Goal: Task Accomplishment & Management: Use online tool/utility

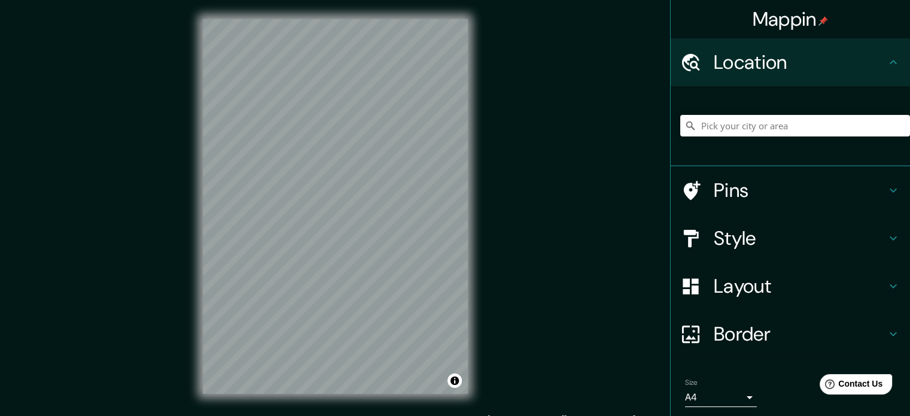
click at [740, 254] on div "Style" at bounding box center [790, 238] width 239 height 48
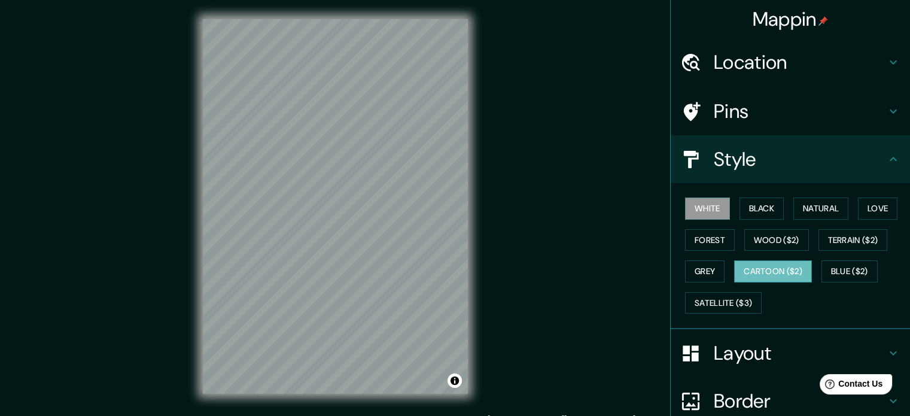
scroll to position [107, 0]
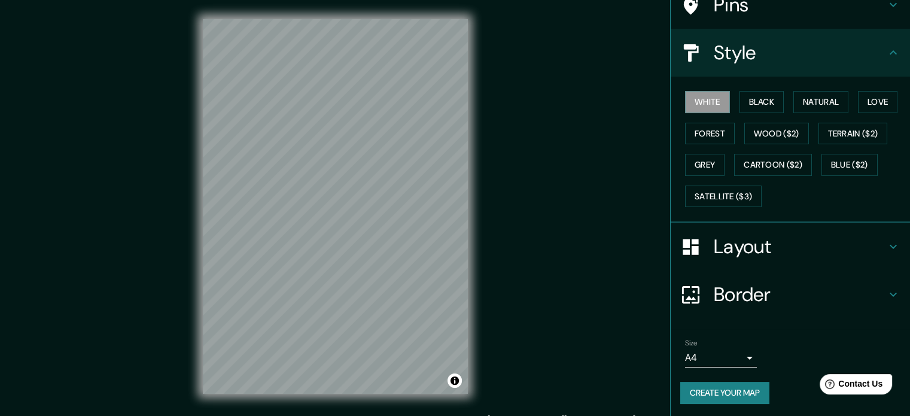
click at [737, 348] on body "Mappin Location Pins Style White Black Natural Love Forest Wood ($2) Terrain ($…" at bounding box center [455, 208] width 910 height 416
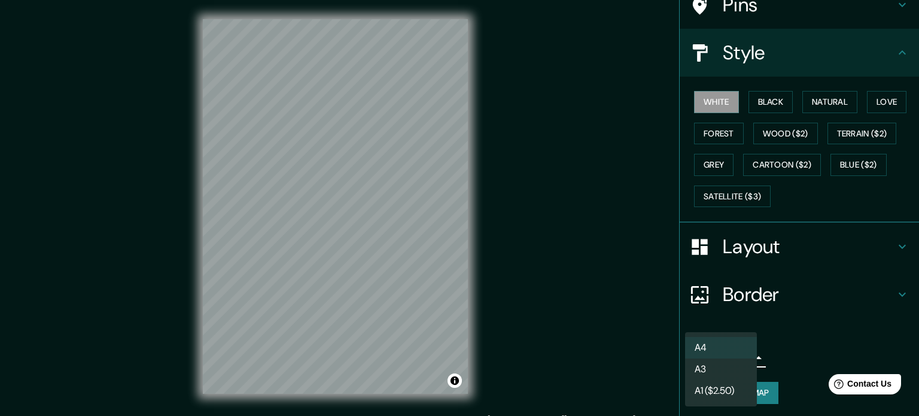
click at [732, 366] on li "A3" at bounding box center [721, 369] width 72 height 22
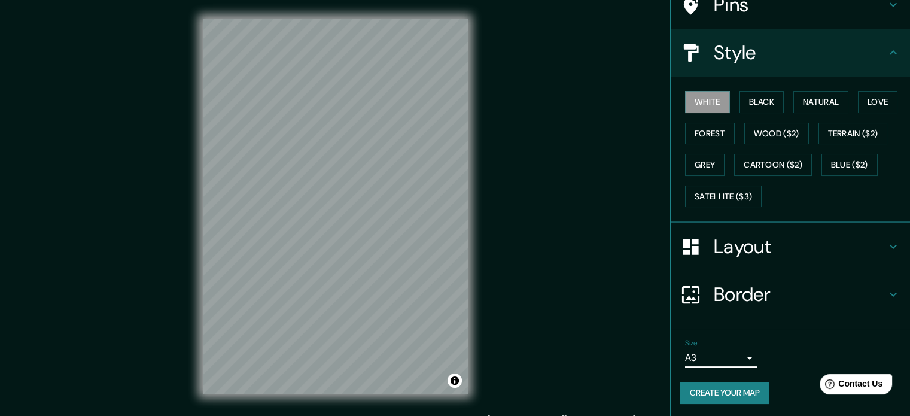
click at [737, 349] on body "Mappin Location Pins Style White Black Natural Love Forest Wood ($2) Terrain ($…" at bounding box center [455, 208] width 910 height 416
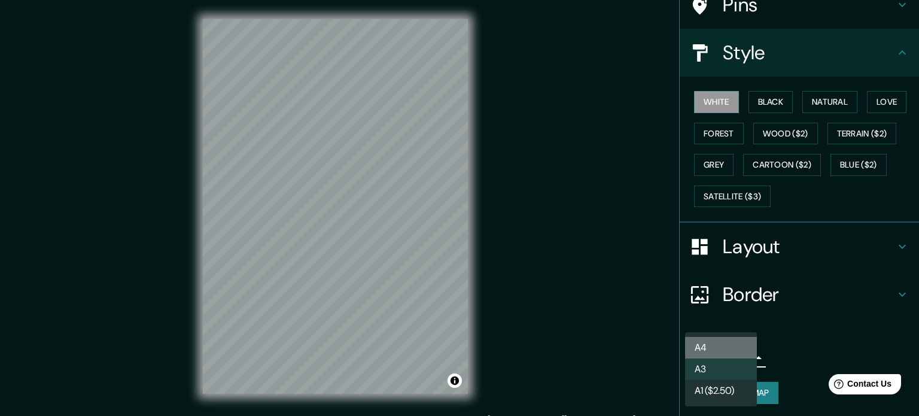
click at [732, 344] on li "A4" at bounding box center [721, 348] width 72 height 22
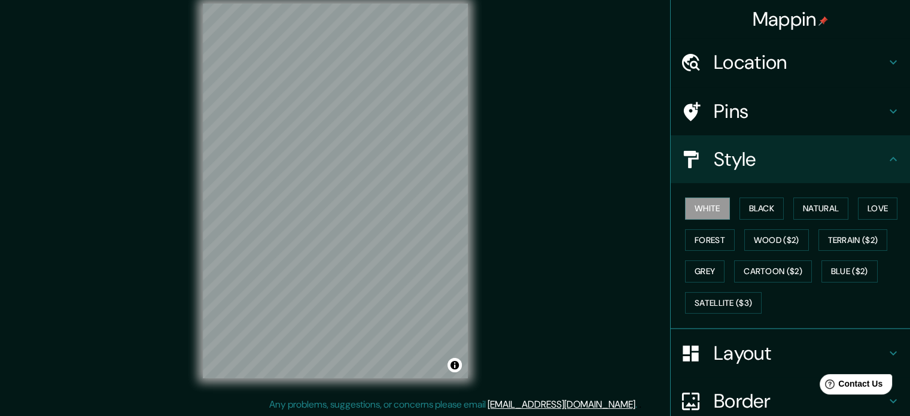
scroll to position [0, 0]
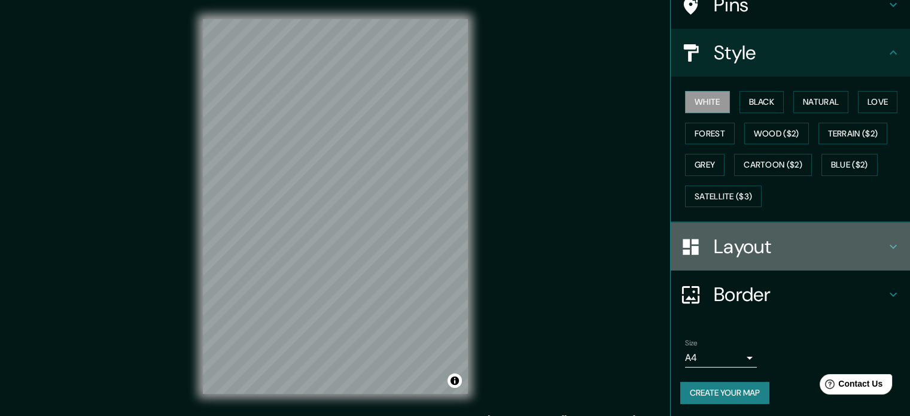
click at [753, 242] on h4 "Layout" at bounding box center [800, 247] width 172 height 24
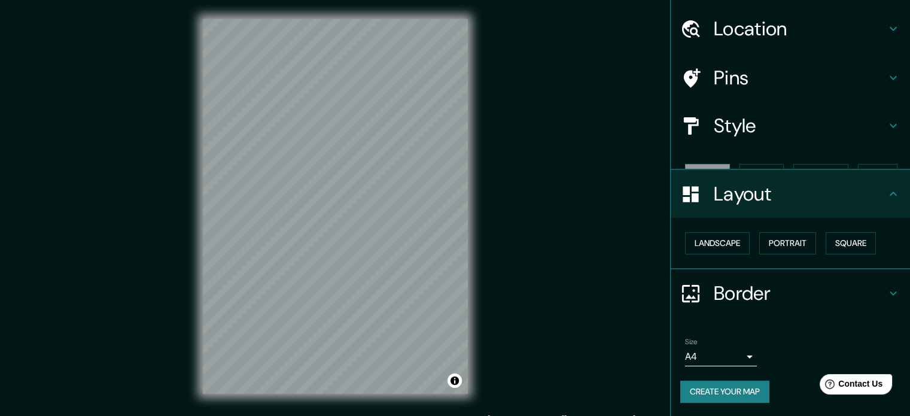
scroll to position [13, 0]
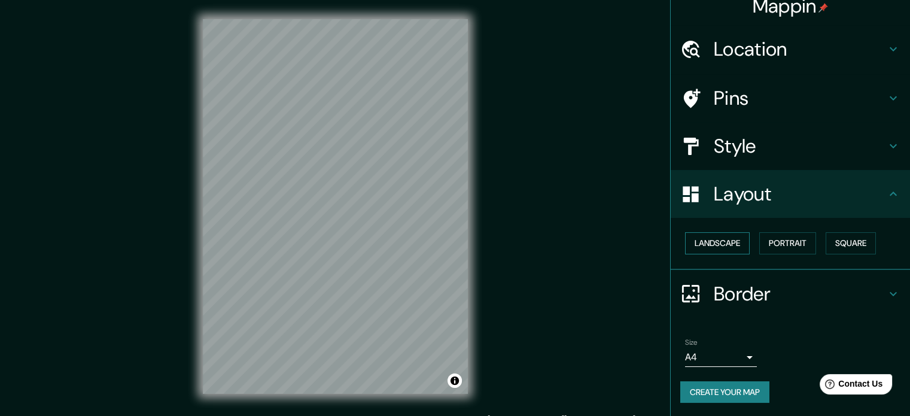
click at [729, 235] on button "Landscape" at bounding box center [717, 243] width 65 height 22
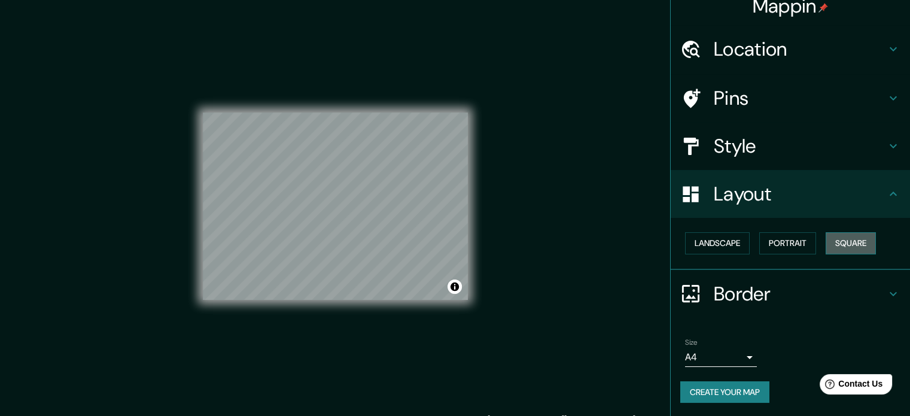
click at [840, 242] on button "Square" at bounding box center [851, 243] width 50 height 22
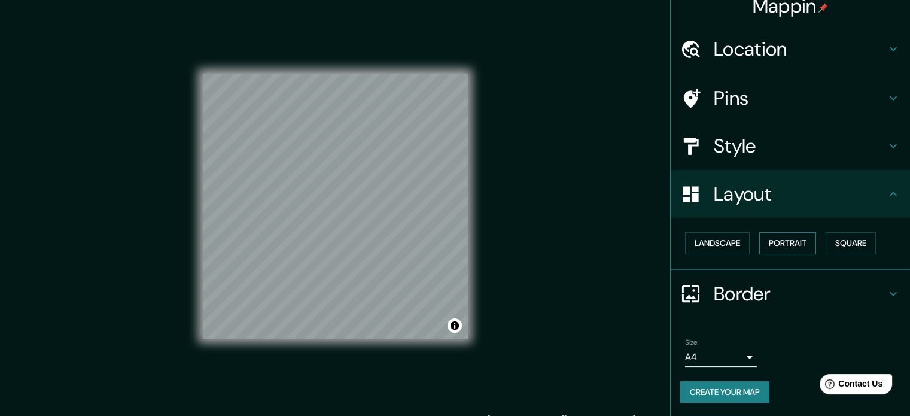
click at [778, 243] on button "Portrait" at bounding box center [787, 243] width 57 height 22
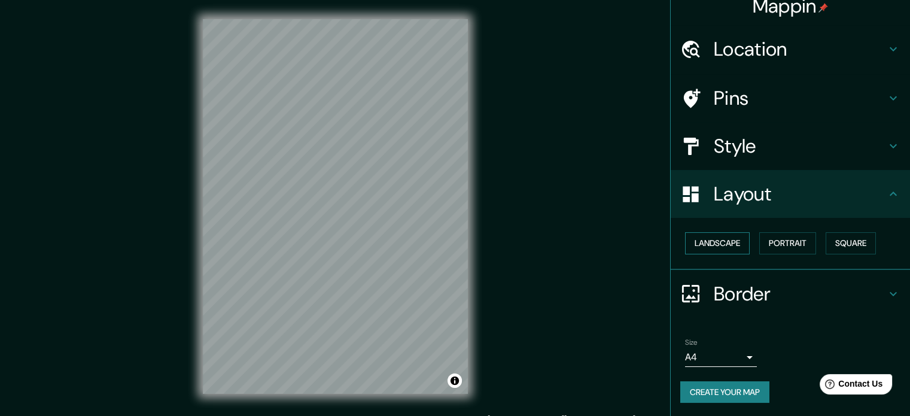
click at [705, 242] on button "Landscape" at bounding box center [717, 243] width 65 height 22
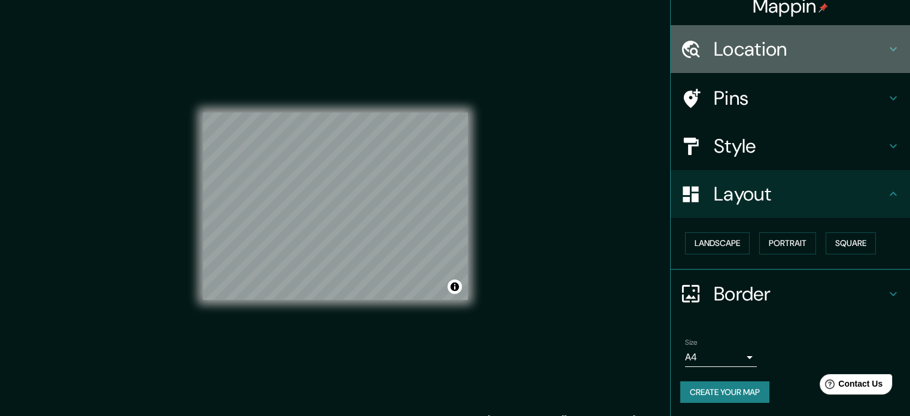
click at [722, 30] on div "Location" at bounding box center [790, 49] width 239 height 48
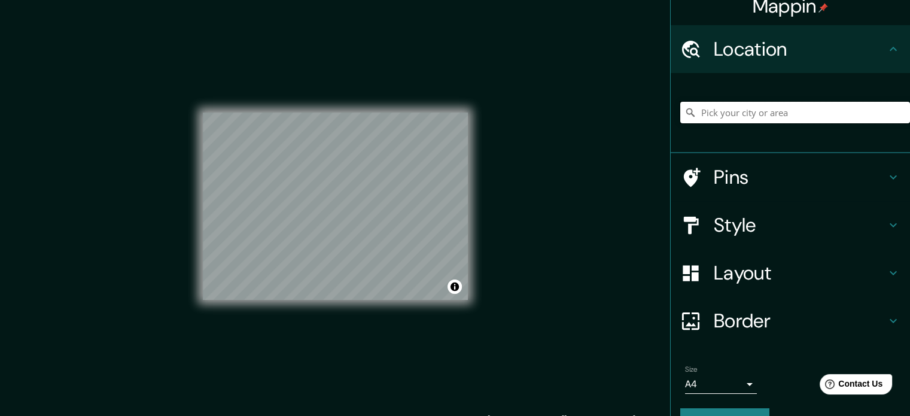
click at [732, 111] on input "Pick your city or area" at bounding box center [795, 113] width 230 height 22
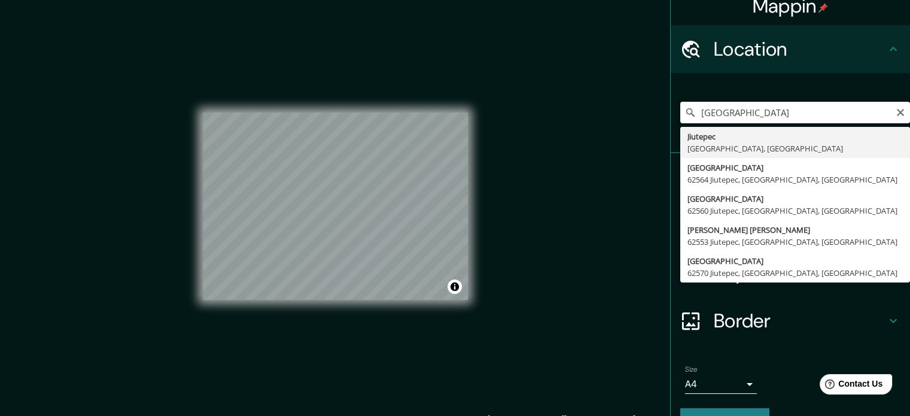
type input "Jiutepec, [GEOGRAPHIC_DATA], [GEOGRAPHIC_DATA]"
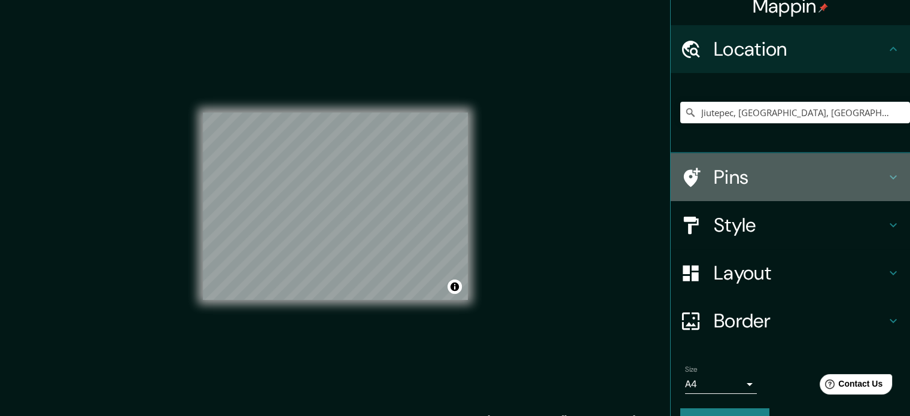
click at [763, 176] on h4 "Pins" at bounding box center [800, 177] width 172 height 24
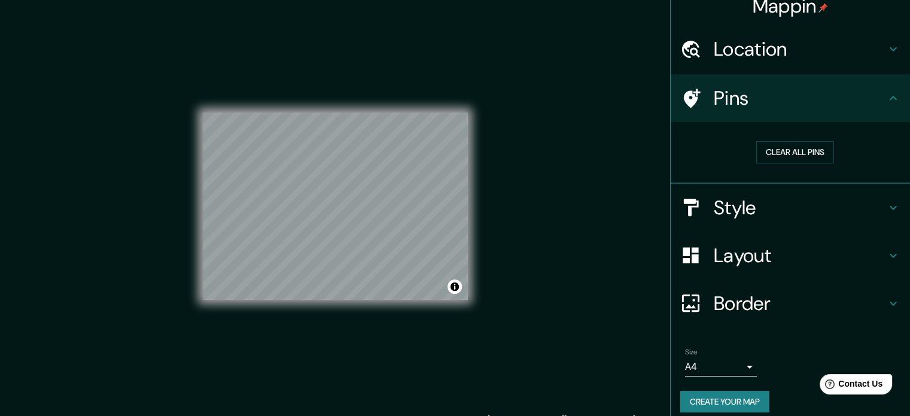
click at [803, 95] on h4 "Pins" at bounding box center [800, 98] width 172 height 24
click at [735, 87] on h4 "Pins" at bounding box center [800, 98] width 172 height 24
click at [873, 88] on h4 "Pins" at bounding box center [800, 98] width 172 height 24
click at [671, 95] on div "Pins" at bounding box center [790, 98] width 239 height 48
click at [889, 94] on icon at bounding box center [893, 98] width 14 height 14
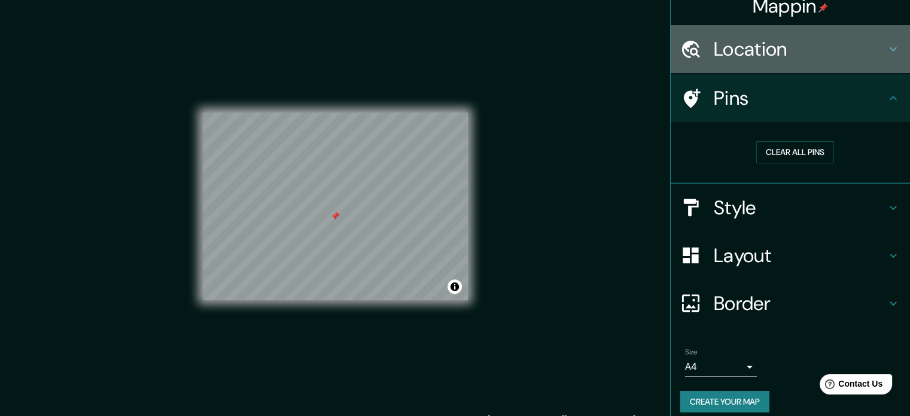
click at [886, 56] on icon at bounding box center [893, 49] width 14 height 14
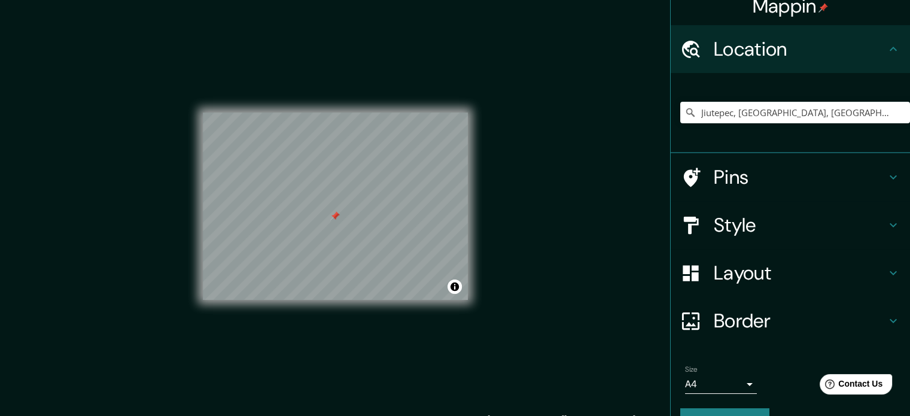
click at [890, 50] on icon at bounding box center [893, 49] width 7 height 4
click at [878, 166] on div "Pins" at bounding box center [790, 177] width 239 height 48
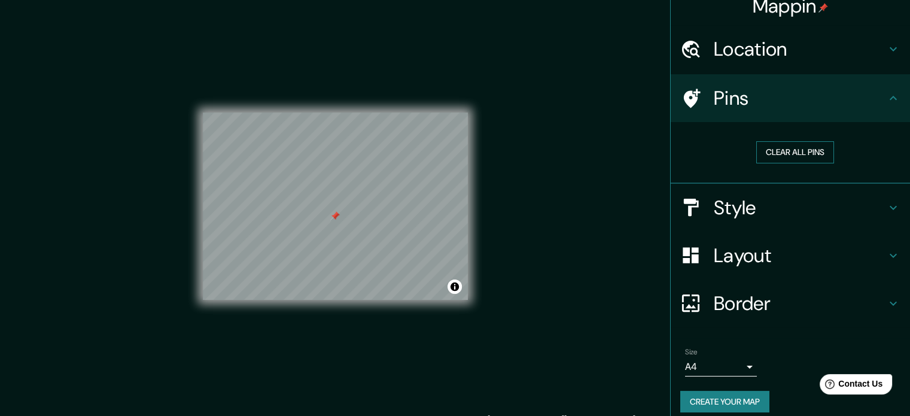
click at [796, 153] on button "Clear all pins" at bounding box center [795, 152] width 78 height 22
click at [326, 212] on div at bounding box center [329, 213] width 10 height 10
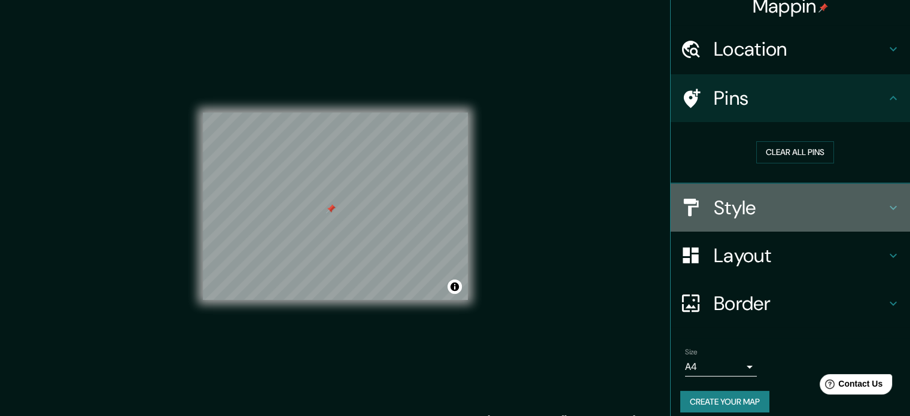
click at [750, 203] on h4 "Style" at bounding box center [800, 208] width 172 height 24
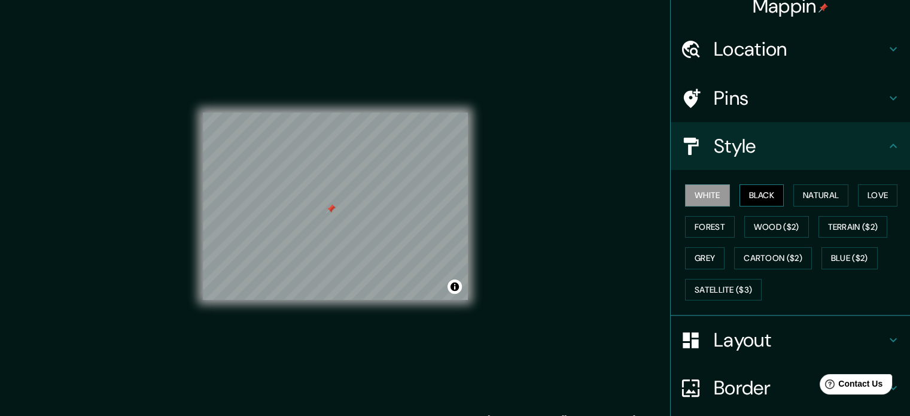
click at [749, 191] on button "Black" at bounding box center [762, 195] width 45 height 22
click at [705, 198] on button "White" at bounding box center [707, 195] width 45 height 22
click at [802, 188] on button "Natural" at bounding box center [820, 195] width 55 height 22
click at [872, 191] on button "Love" at bounding box center [877, 195] width 39 height 22
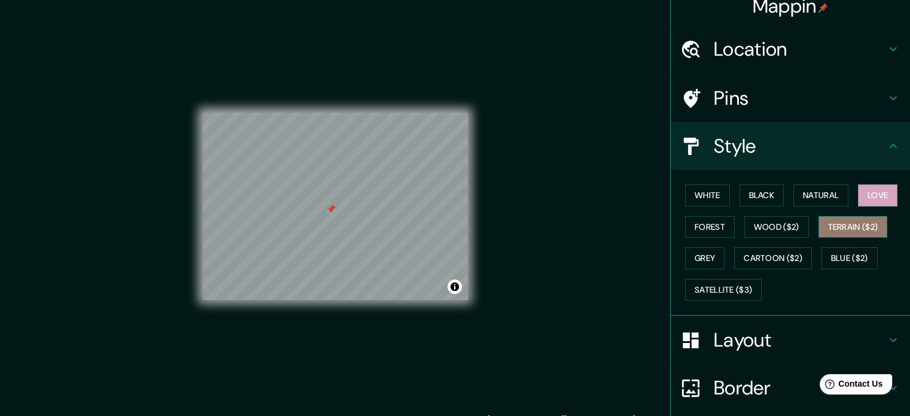
click at [848, 220] on button "Terrain ($2)" at bounding box center [853, 227] width 69 height 22
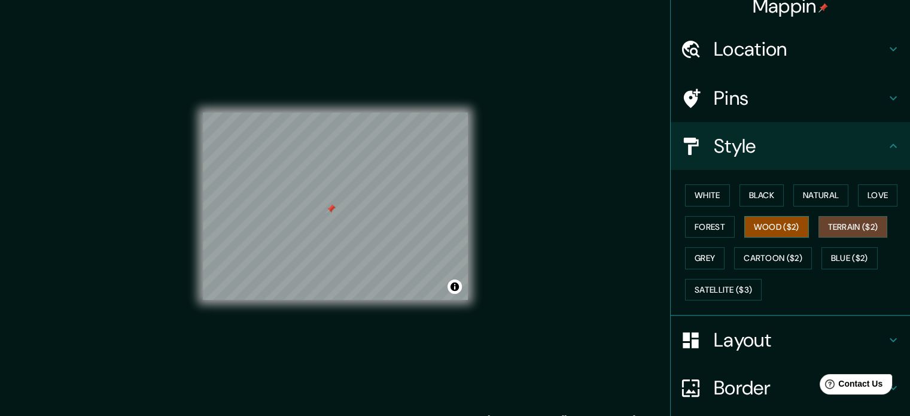
click at [750, 221] on button "Wood ($2)" at bounding box center [776, 227] width 65 height 22
click at [704, 221] on button "Forest" at bounding box center [710, 227] width 50 height 22
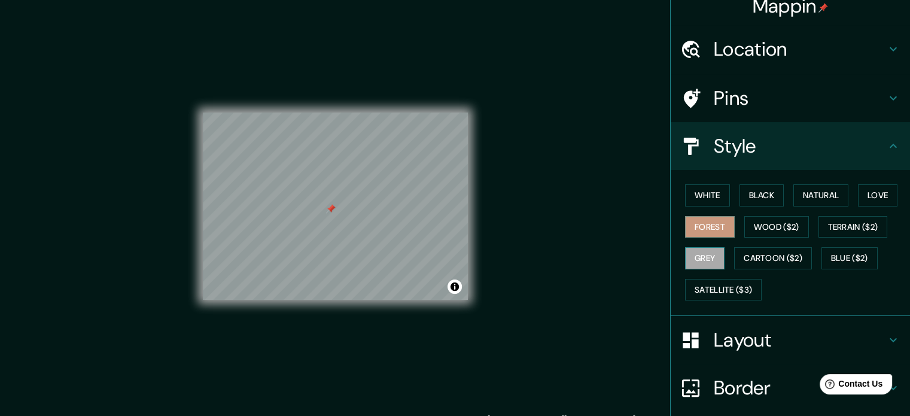
click at [711, 257] on button "Grey" at bounding box center [704, 258] width 39 height 22
click at [813, 194] on button "Natural" at bounding box center [820, 195] width 55 height 22
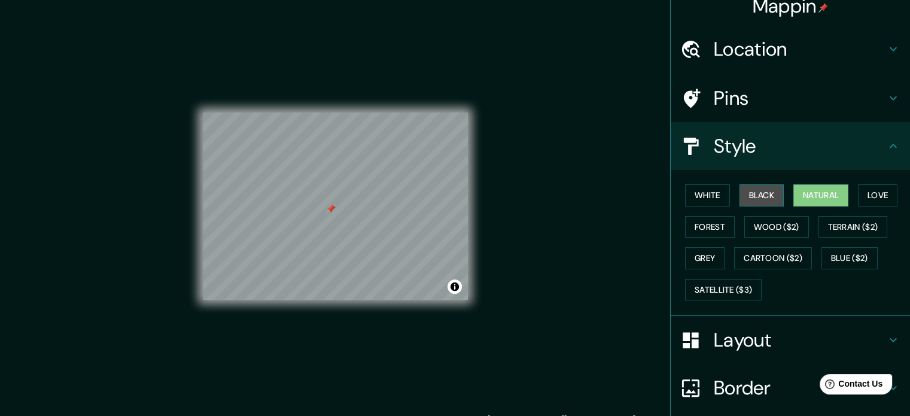
click at [745, 196] on button "Black" at bounding box center [762, 195] width 45 height 22
click at [730, 196] on div "White Black Natural Love Forest Wood ($2) Terrain ($2) Grey Cartoon ($2) Blue (…" at bounding box center [795, 243] width 230 height 126
click at [685, 204] on button "White" at bounding box center [707, 195] width 45 height 22
click at [819, 198] on button "Natural" at bounding box center [820, 195] width 55 height 22
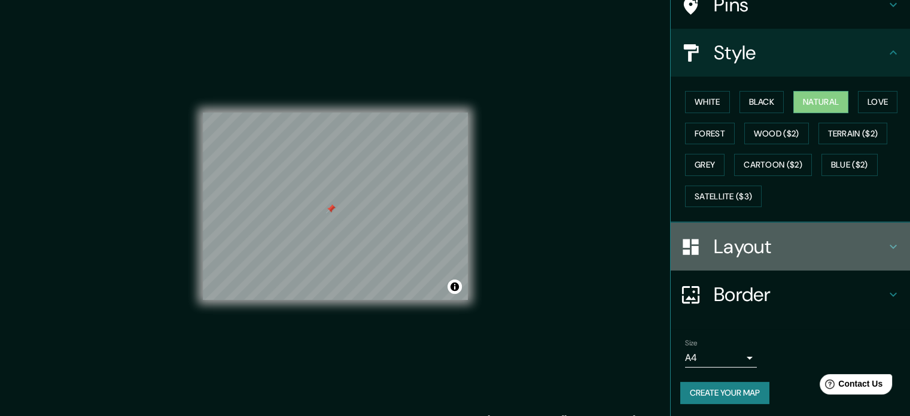
click at [761, 245] on h4 "Layout" at bounding box center [800, 247] width 172 height 24
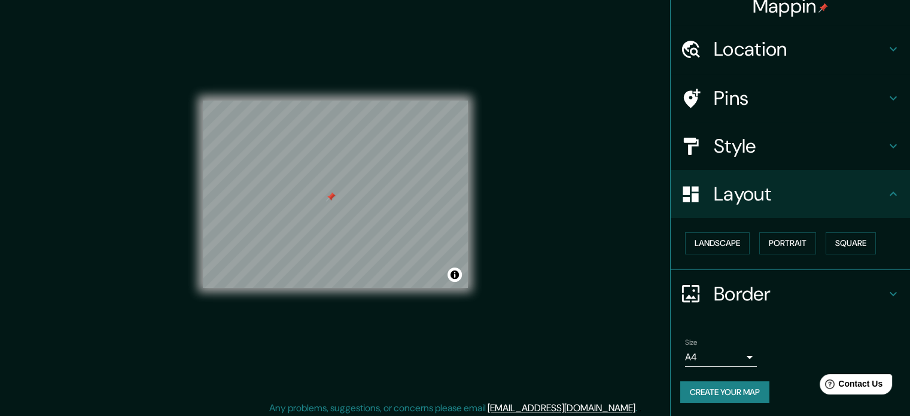
scroll to position [16, 0]
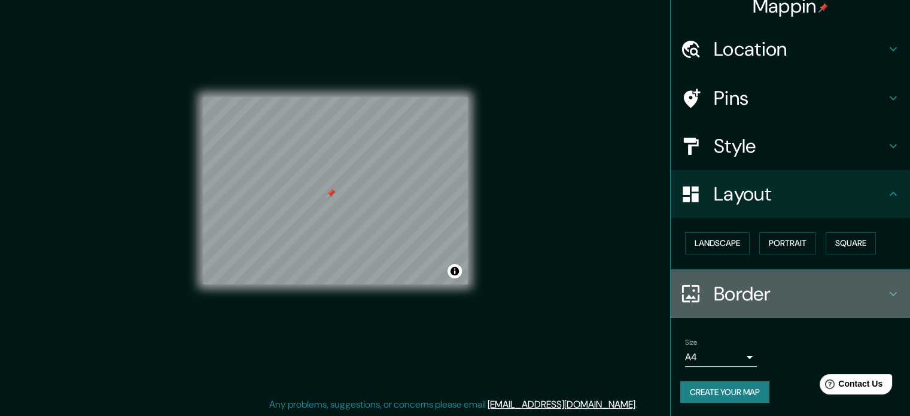
click at [722, 287] on h4 "Border" at bounding box center [800, 294] width 172 height 24
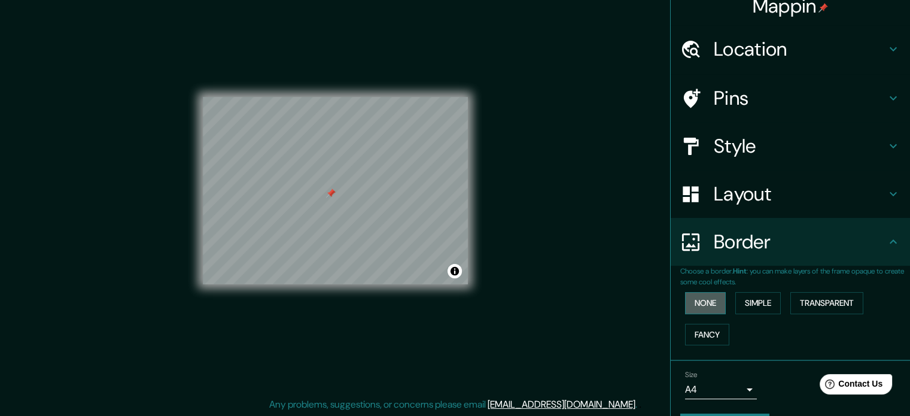
click at [709, 303] on button "None" at bounding box center [705, 303] width 41 height 22
click at [744, 303] on button "Simple" at bounding box center [757, 303] width 45 height 22
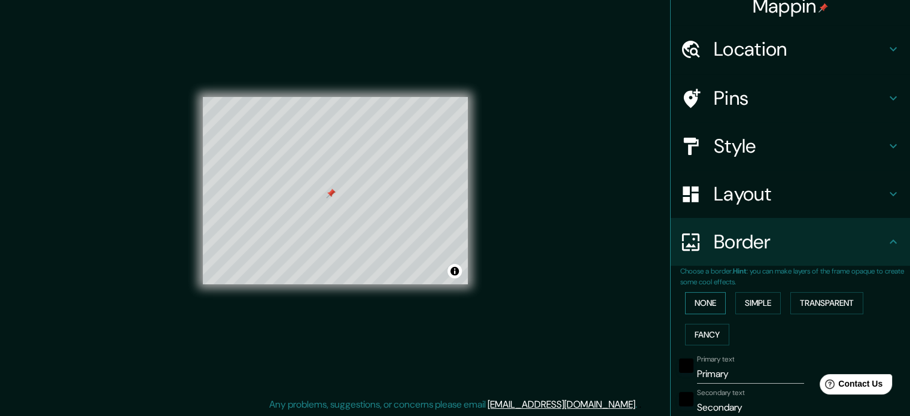
click at [685, 303] on button "None" at bounding box center [705, 303] width 41 height 22
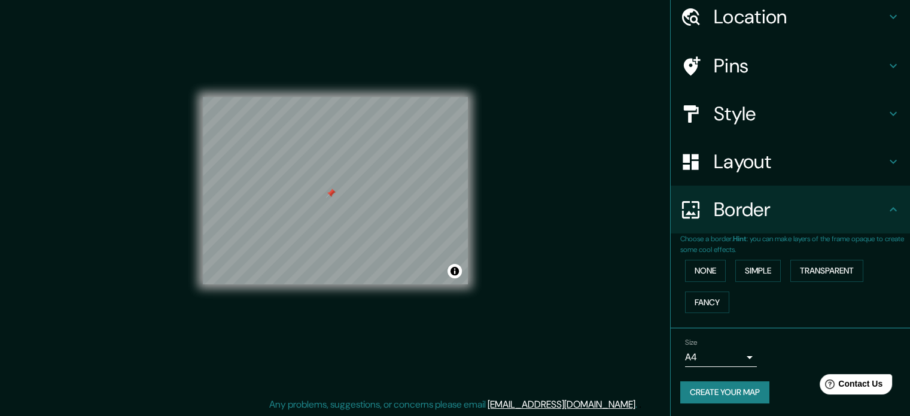
scroll to position [0, 0]
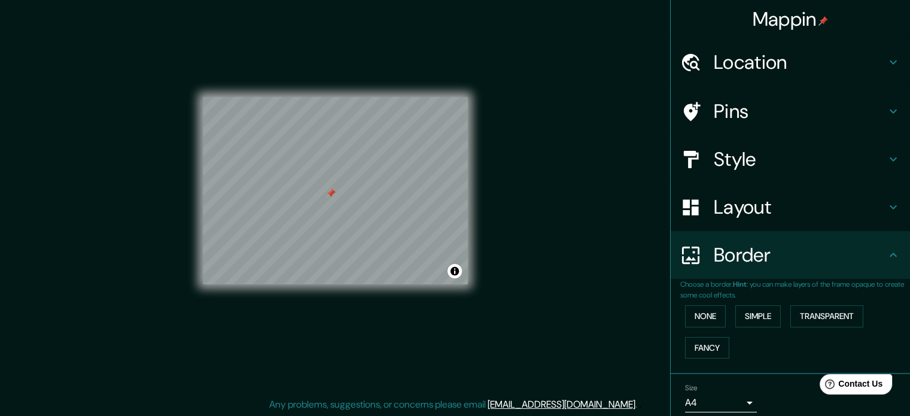
click at [732, 154] on h4 "Style" at bounding box center [800, 159] width 172 height 24
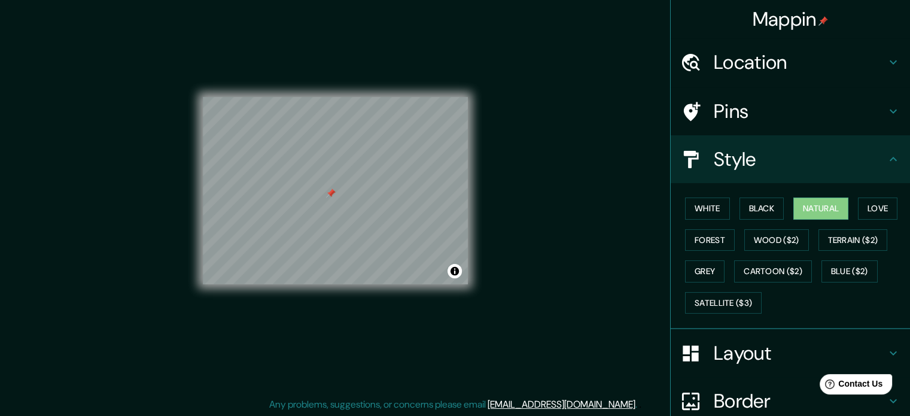
click at [890, 159] on icon at bounding box center [893, 159] width 14 height 14
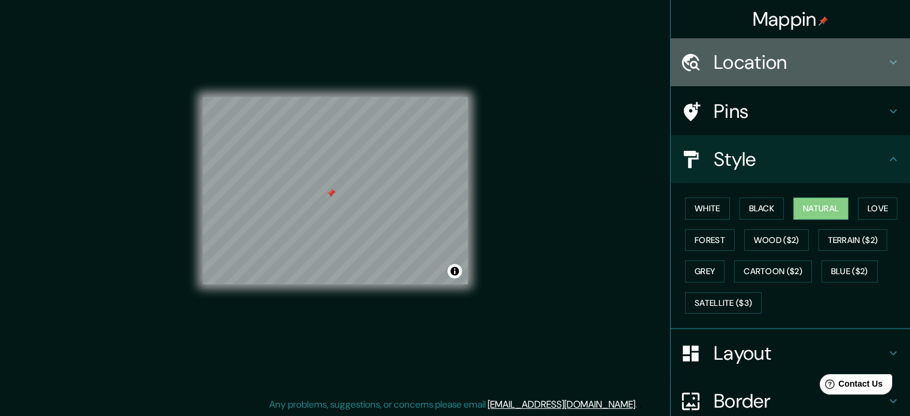
click at [890, 60] on icon at bounding box center [893, 62] width 7 height 4
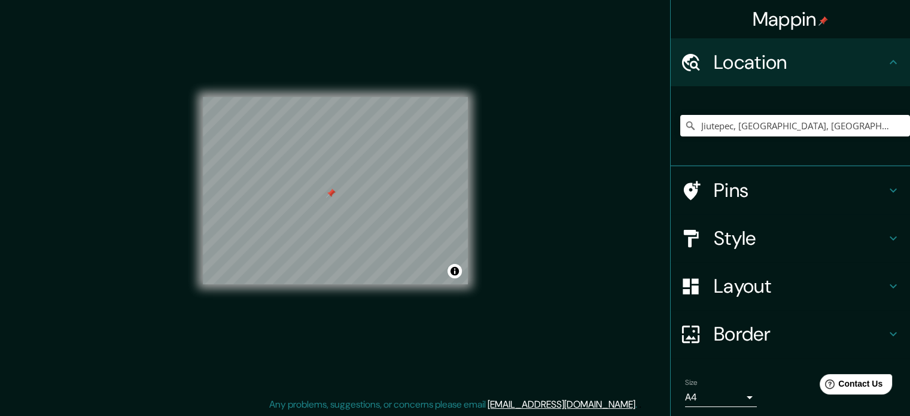
click at [886, 60] on icon at bounding box center [893, 62] width 14 height 14
click at [764, 238] on h4 "Style" at bounding box center [800, 238] width 172 height 24
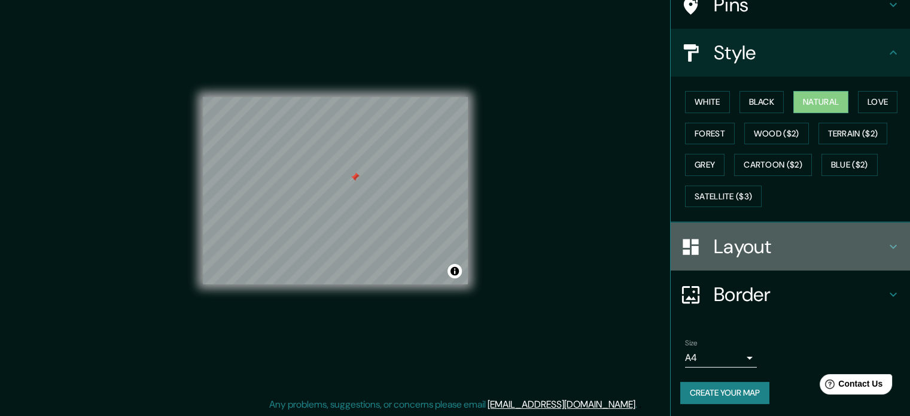
click at [767, 238] on h4 "Layout" at bounding box center [800, 247] width 172 height 24
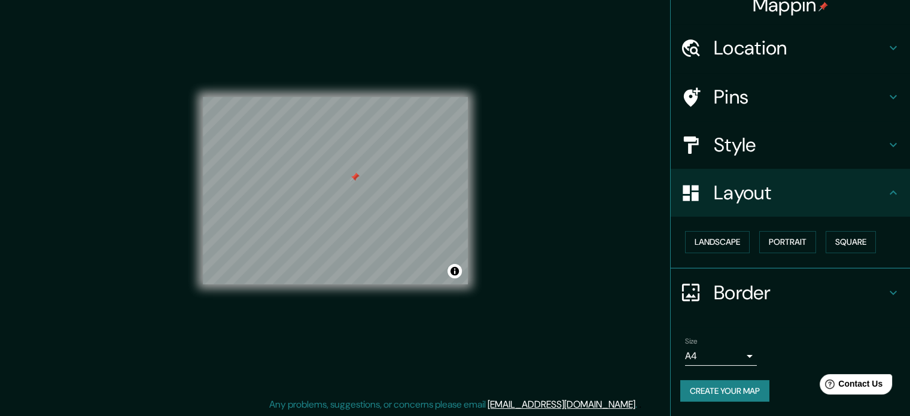
scroll to position [13, 0]
click at [821, 300] on h4 "Border" at bounding box center [800, 294] width 172 height 24
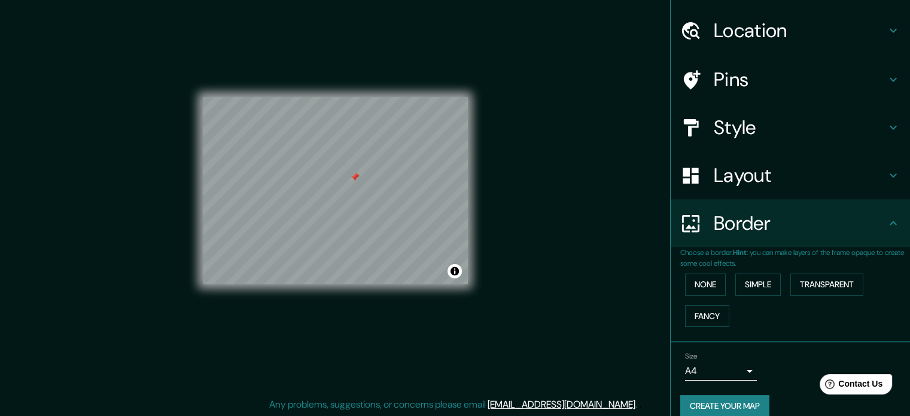
scroll to position [45, 0]
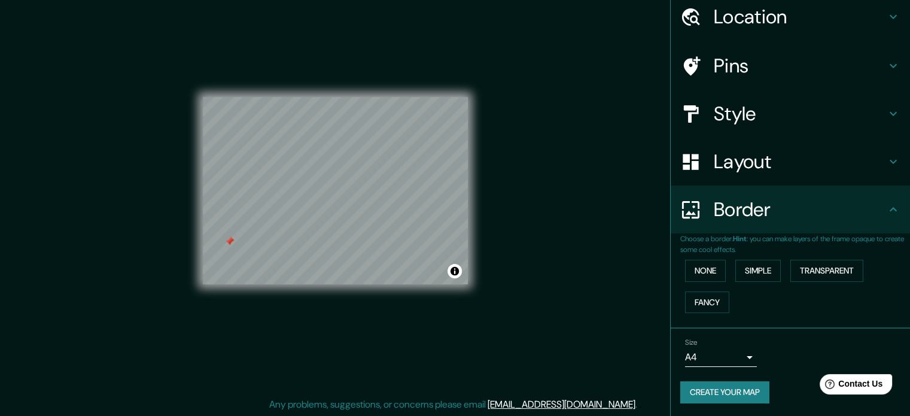
click at [213, 294] on div "© Mapbox © OpenStreetMap Improve this map" at bounding box center [335, 191] width 265 height 375
click at [351, 191] on div at bounding box center [347, 191] width 10 height 10
click at [517, 217] on div "Mappin Location [GEOGRAPHIC_DATA], [GEOGRAPHIC_DATA], [GEOGRAPHIC_DATA] Pins St…" at bounding box center [455, 200] width 910 height 432
drag, startPoint x: 732, startPoint y: 388, endPoint x: 723, endPoint y: 389, distance: 9.0
click at [731, 388] on button "Create your map" at bounding box center [724, 392] width 89 height 22
